Goal: Task Accomplishment & Management: Manage account settings

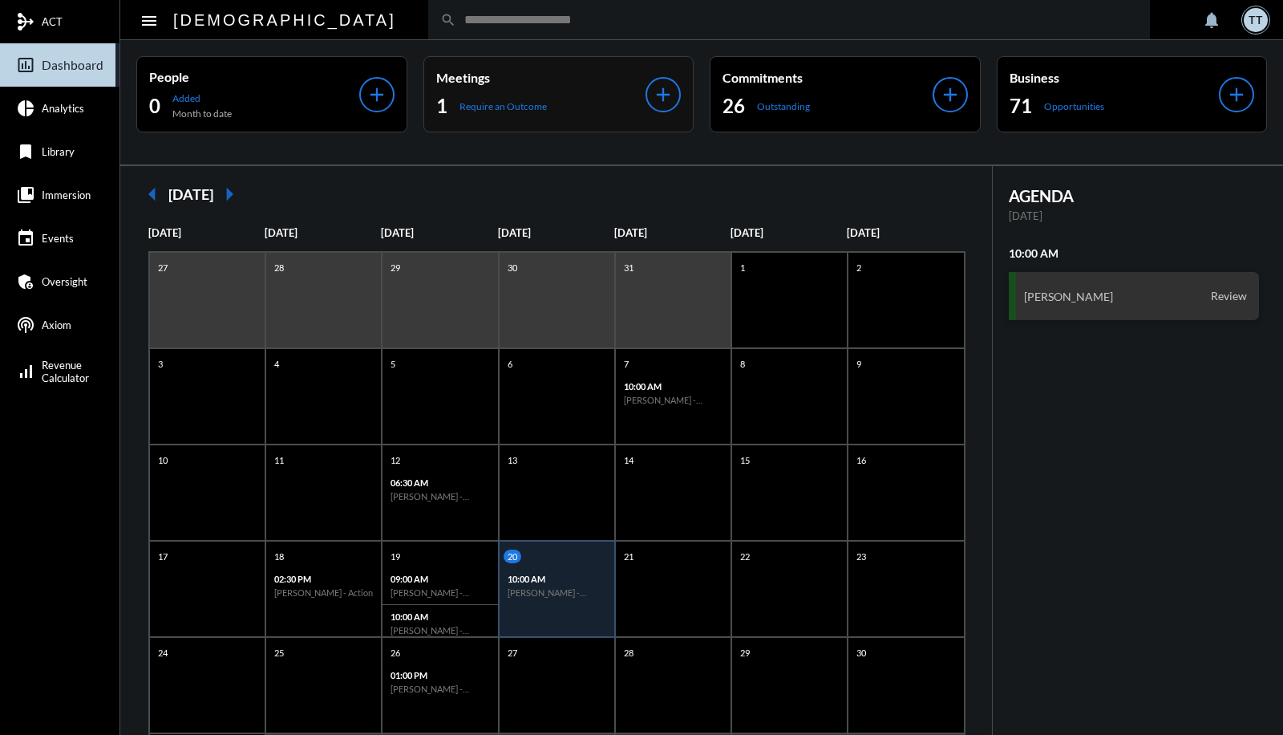
click at [519, 75] on p "Meetings" at bounding box center [541, 77] width 210 height 15
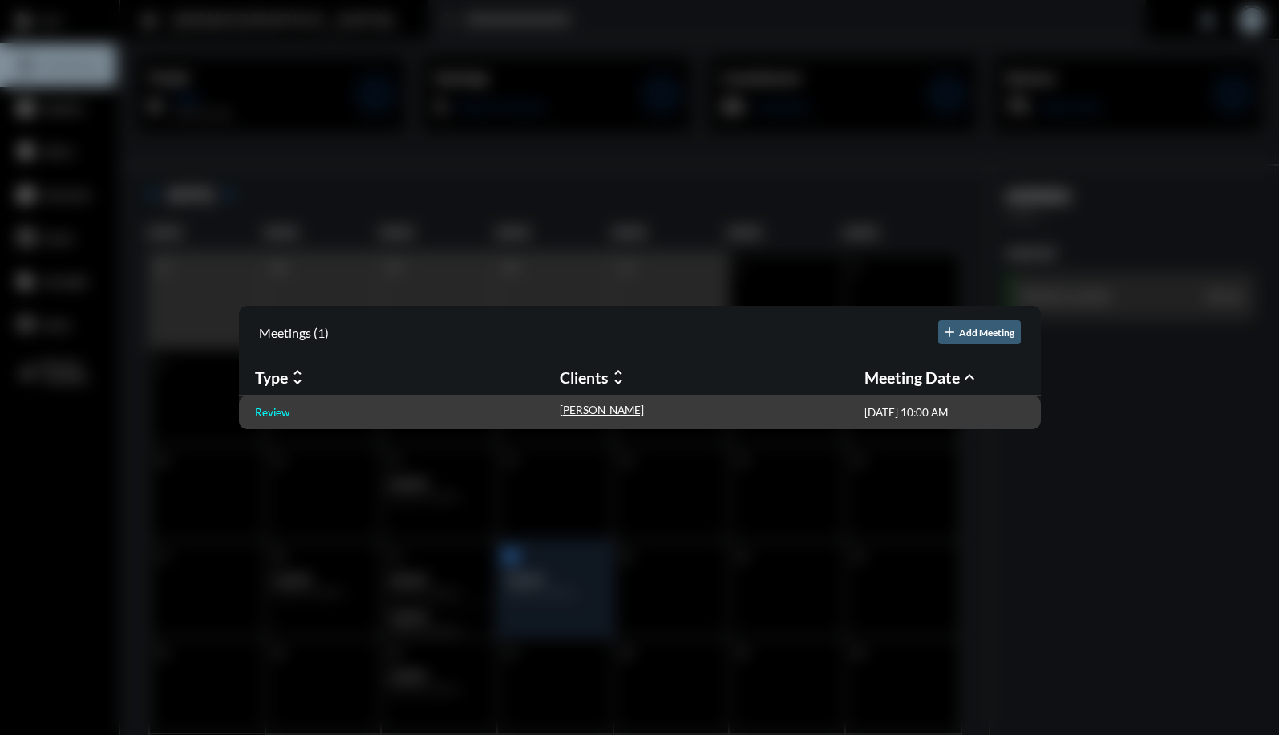
click at [278, 409] on p "Review" at bounding box center [272, 412] width 34 height 13
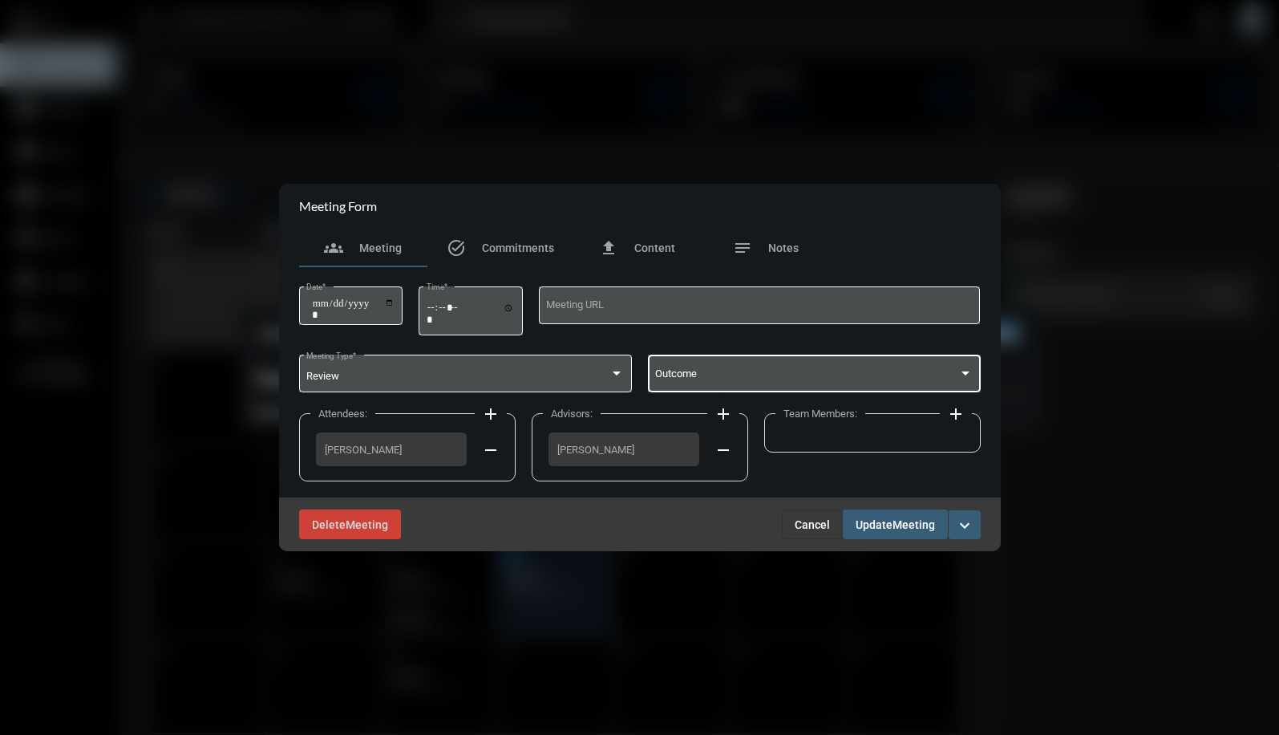
click at [744, 379] on span at bounding box center [806, 377] width 303 height 12
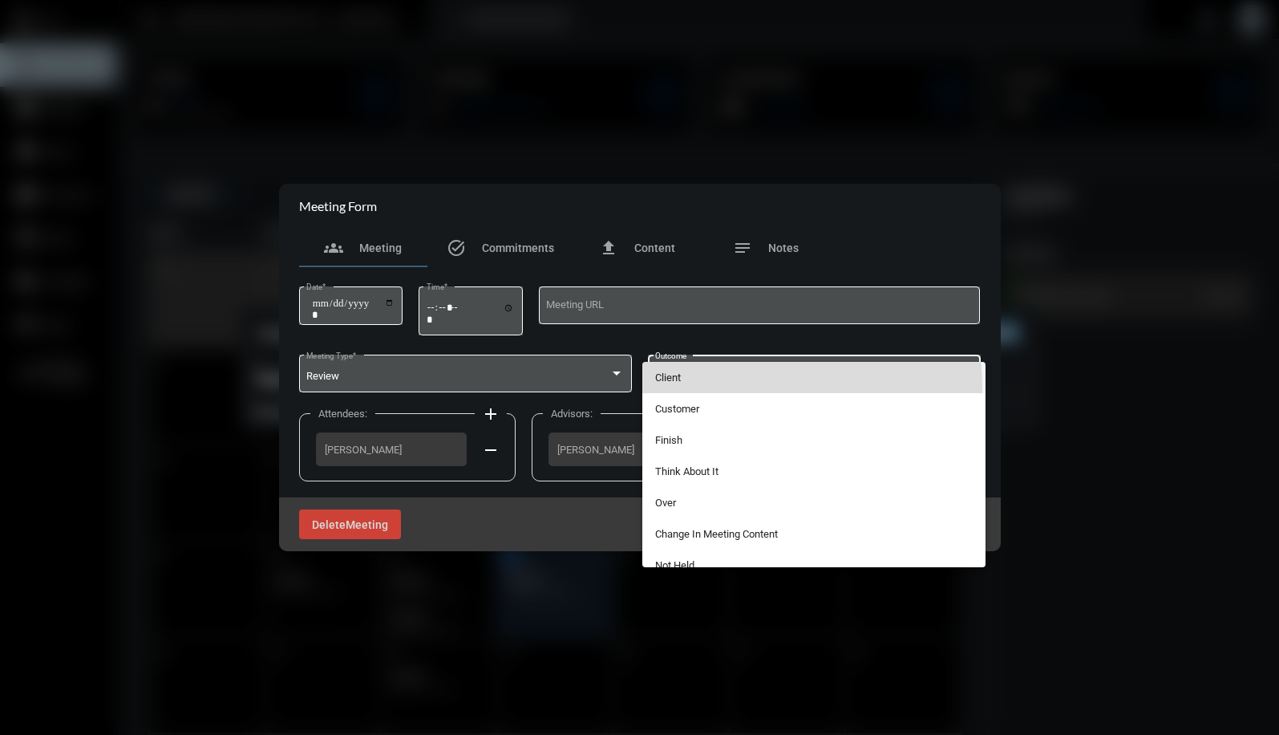
click at [701, 387] on span "Client" at bounding box center [814, 377] width 318 height 31
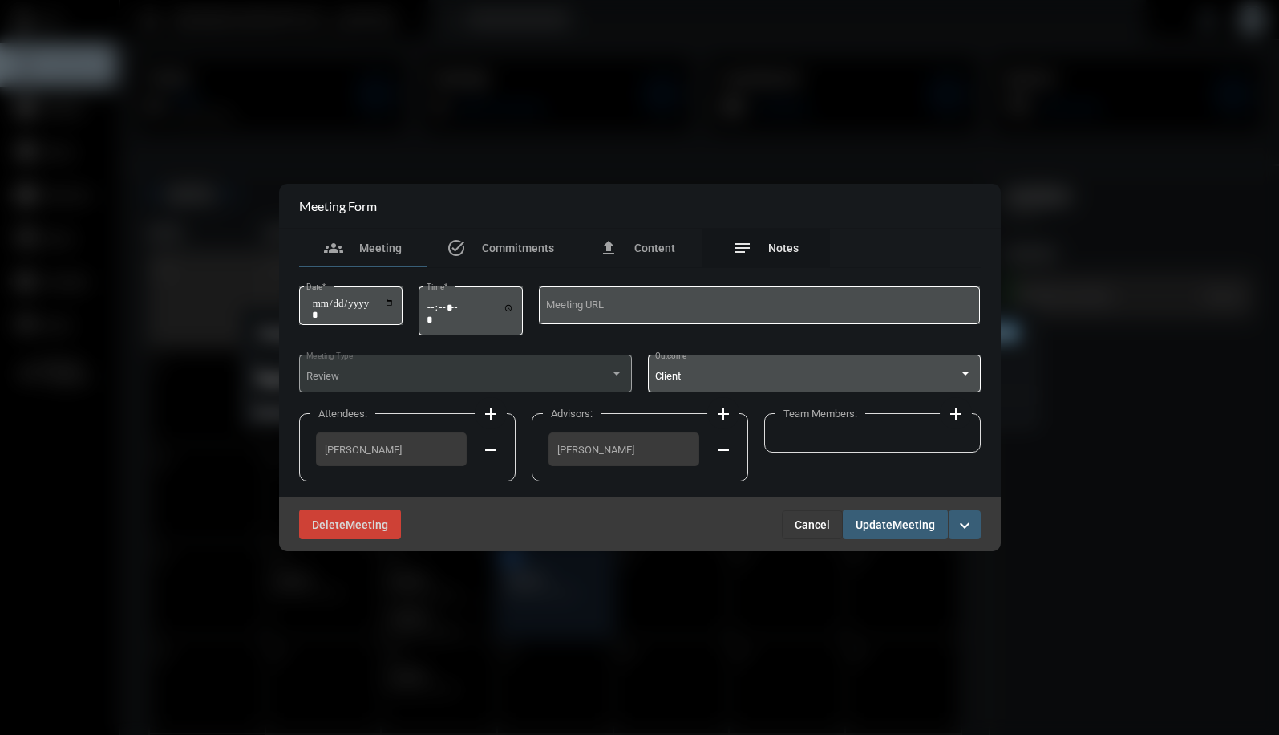
click at [788, 245] on span "Notes" at bounding box center [783, 247] width 30 height 13
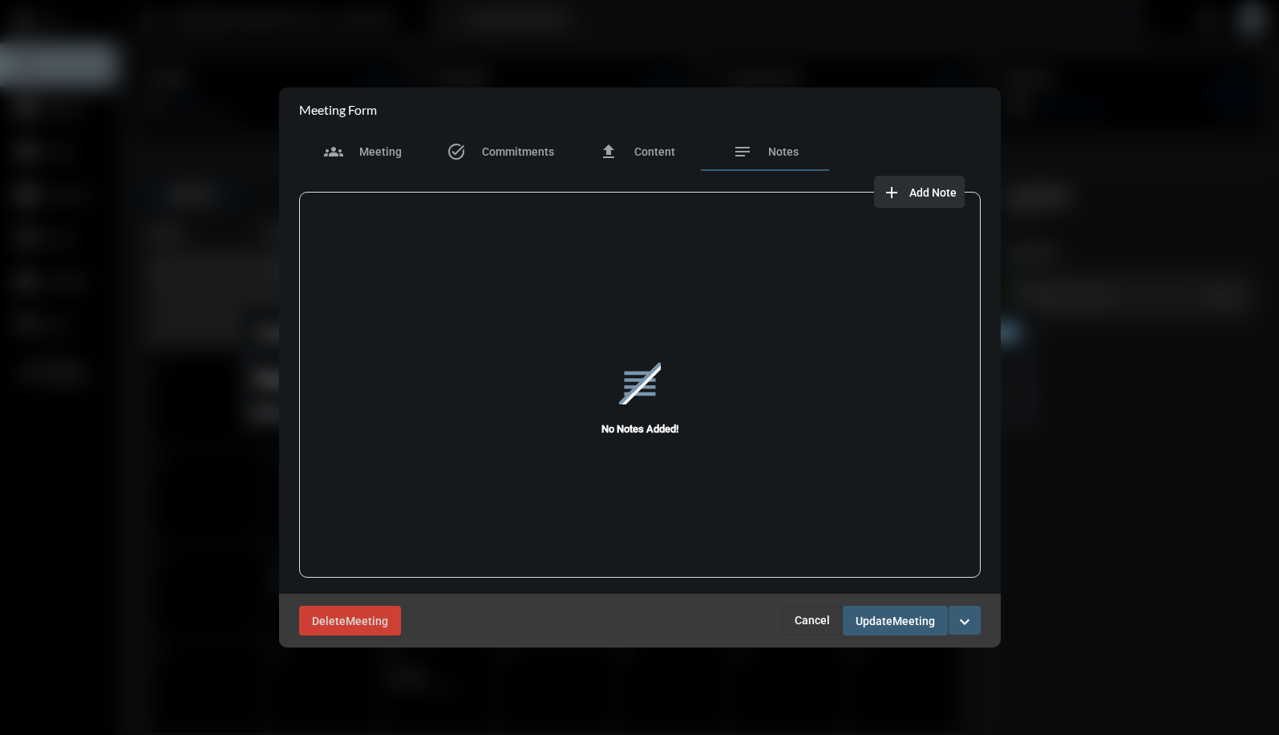
click at [909, 183] on button "add Add Note" at bounding box center [919, 192] width 91 height 32
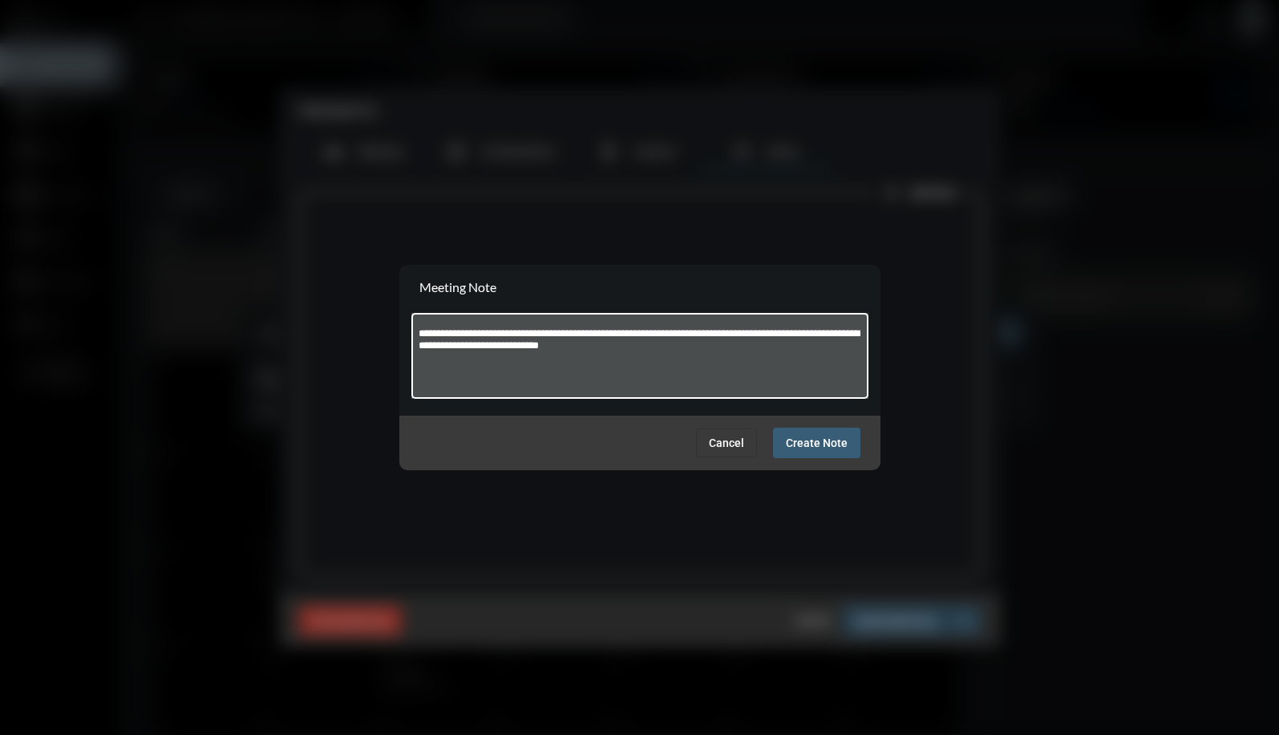
type textarea "**********"
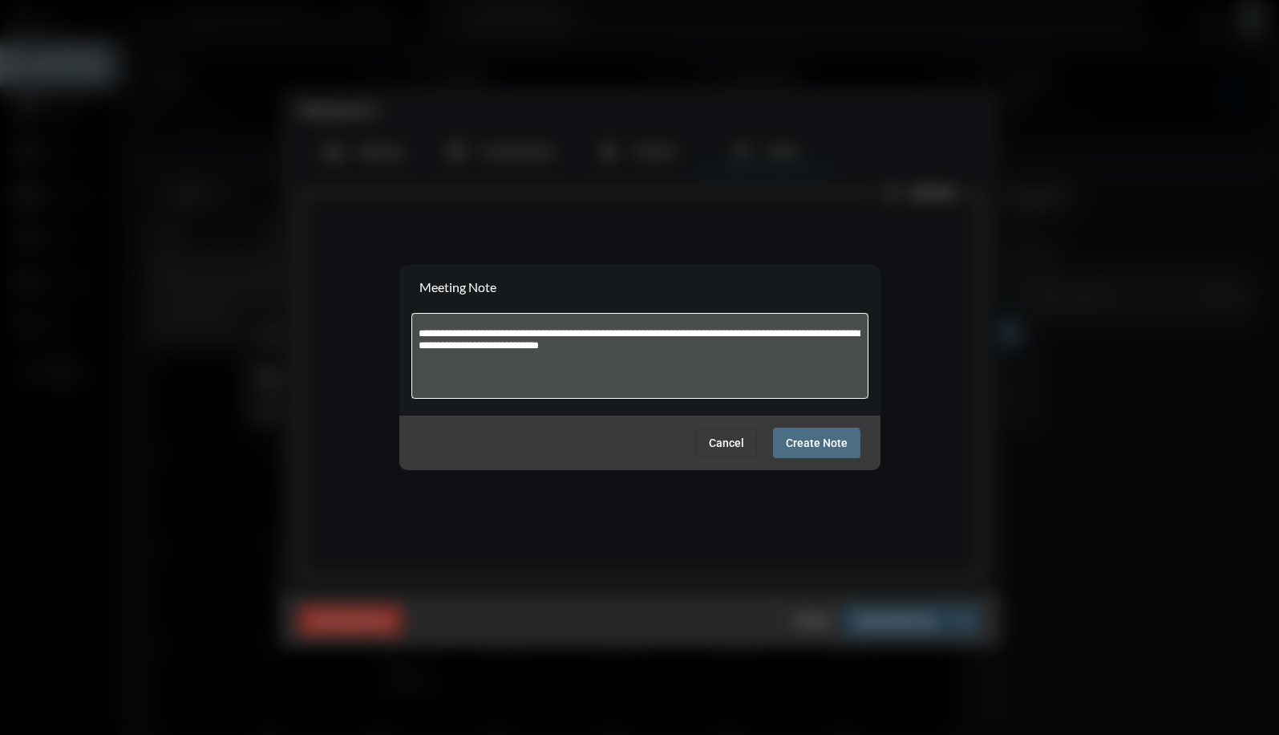
click at [814, 449] on span "Create Note" at bounding box center [817, 443] width 62 height 13
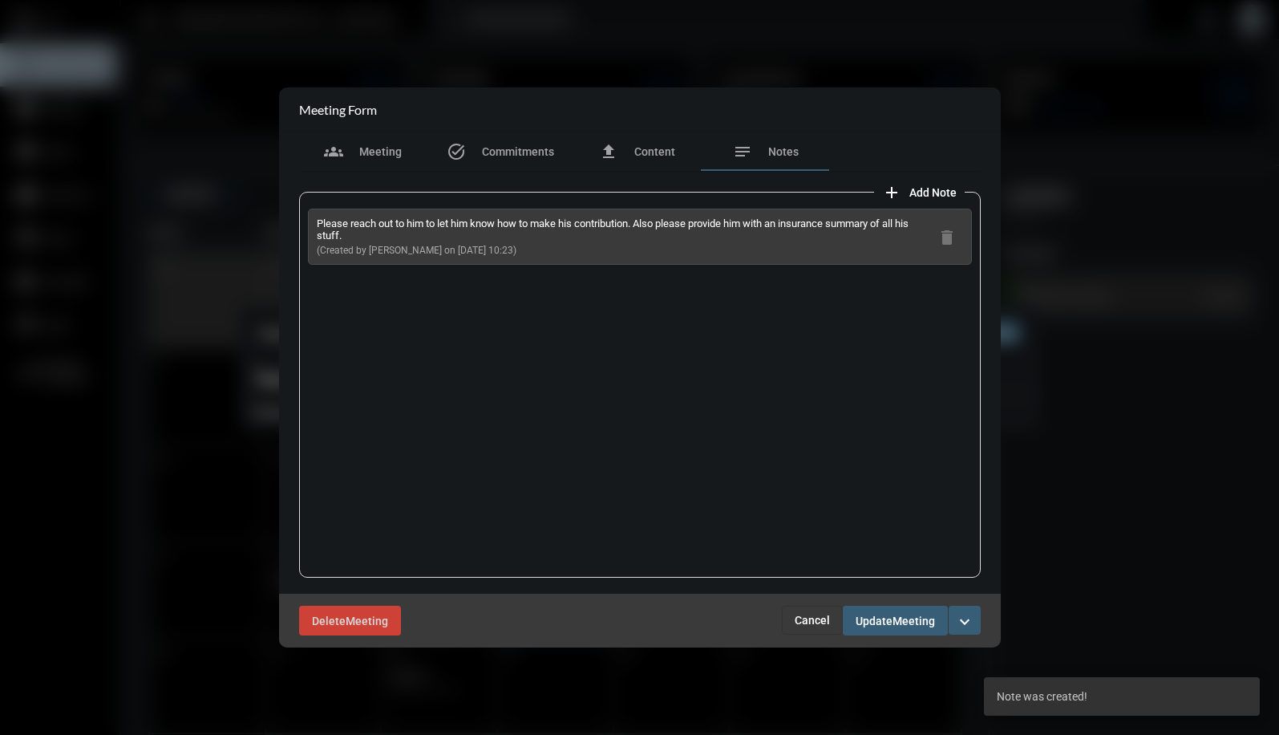
drag, startPoint x: 874, startPoint y: 599, endPoint x: 872, endPoint y: 617, distance: 17.8
click at [872, 617] on div "Delete Meeting Cancel Update Meeting expand_more" at bounding box center [640, 620] width 722 height 54
click at [872, 617] on span "Update" at bounding box center [874, 620] width 37 height 13
